Goal: Task Accomplishment & Management: Use online tool/utility

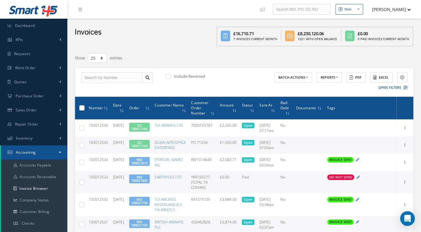
select select "25"
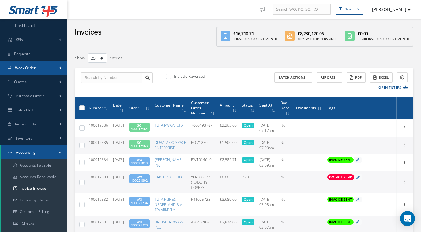
scroll to position [22, 0]
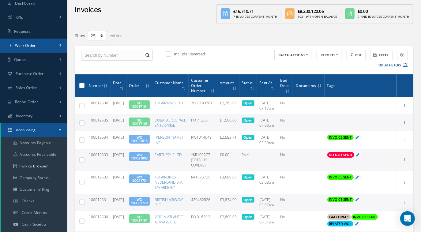
click at [41, 44] on link "Work Order" at bounding box center [33, 46] width 67 height 14
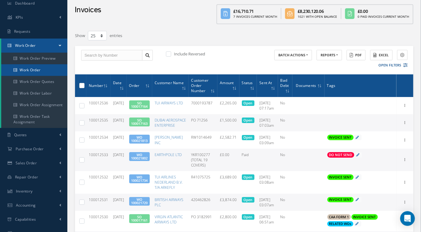
click at [48, 69] on link "Work Order" at bounding box center [34, 70] width 66 height 12
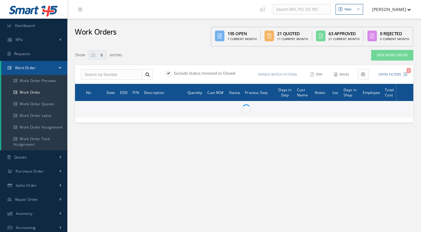
select select "25"
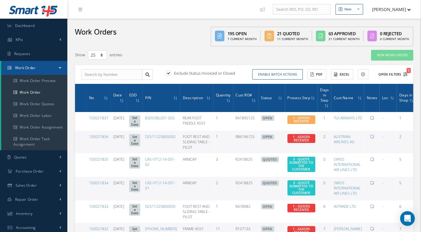
click at [403, 78] on button "Open Filters 1" at bounding box center [390, 75] width 35 height 10
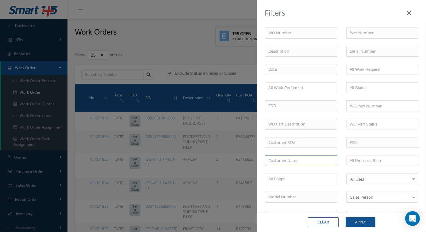
click at [287, 160] on input "text" at bounding box center [301, 160] width 72 height 11
type input "artemis"
click at [345, 218] on button "Apply" at bounding box center [360, 223] width 30 height 10
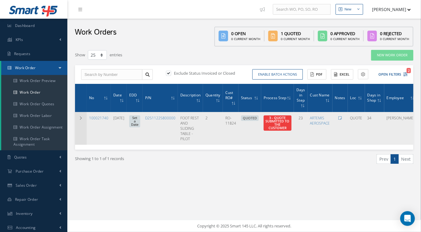
click at [81, 118] on icon at bounding box center [81, 118] width 4 height 4
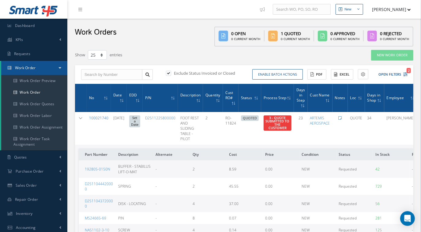
click at [103, 119] on link "100021740" at bounding box center [98, 118] width 19 height 5
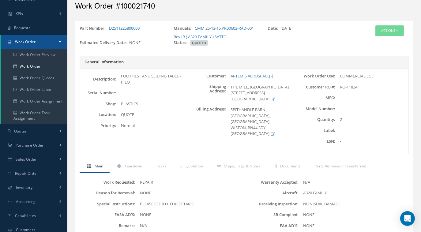
scroll to position [24, 0]
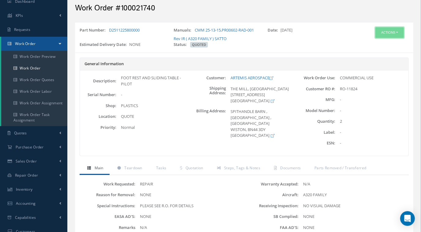
click at [395, 34] on button "Actions" at bounding box center [390, 32] width 29 height 11
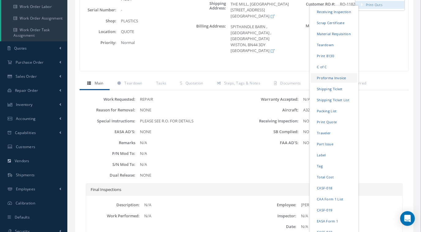
scroll to position [110, 0]
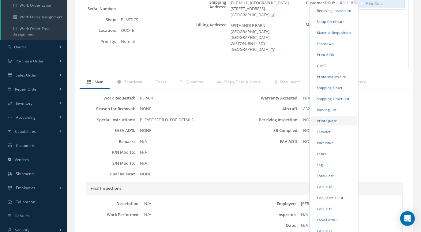
click at [336, 121] on link "Print Quote" at bounding box center [334, 121] width 47 height 10
